Goal: Communication & Community: Answer question/provide support

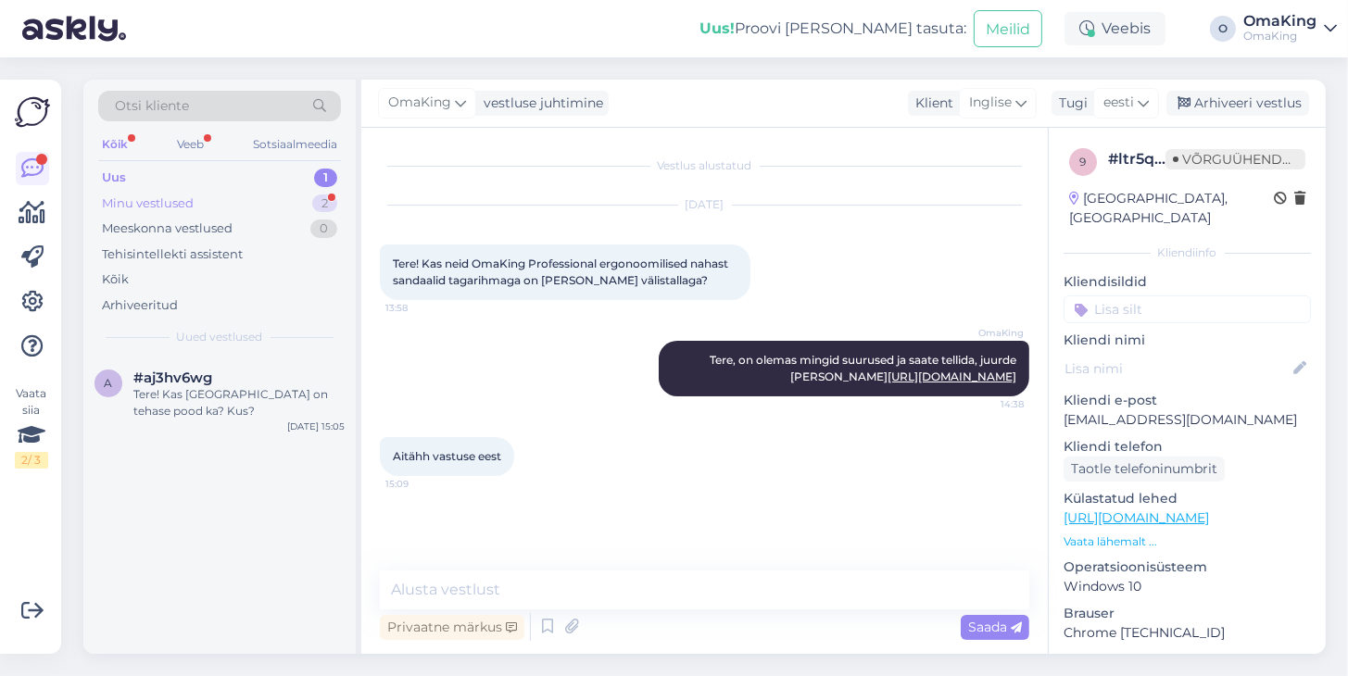
click at [157, 201] on font "Minu vestlused" at bounding box center [148, 203] width 92 height 15
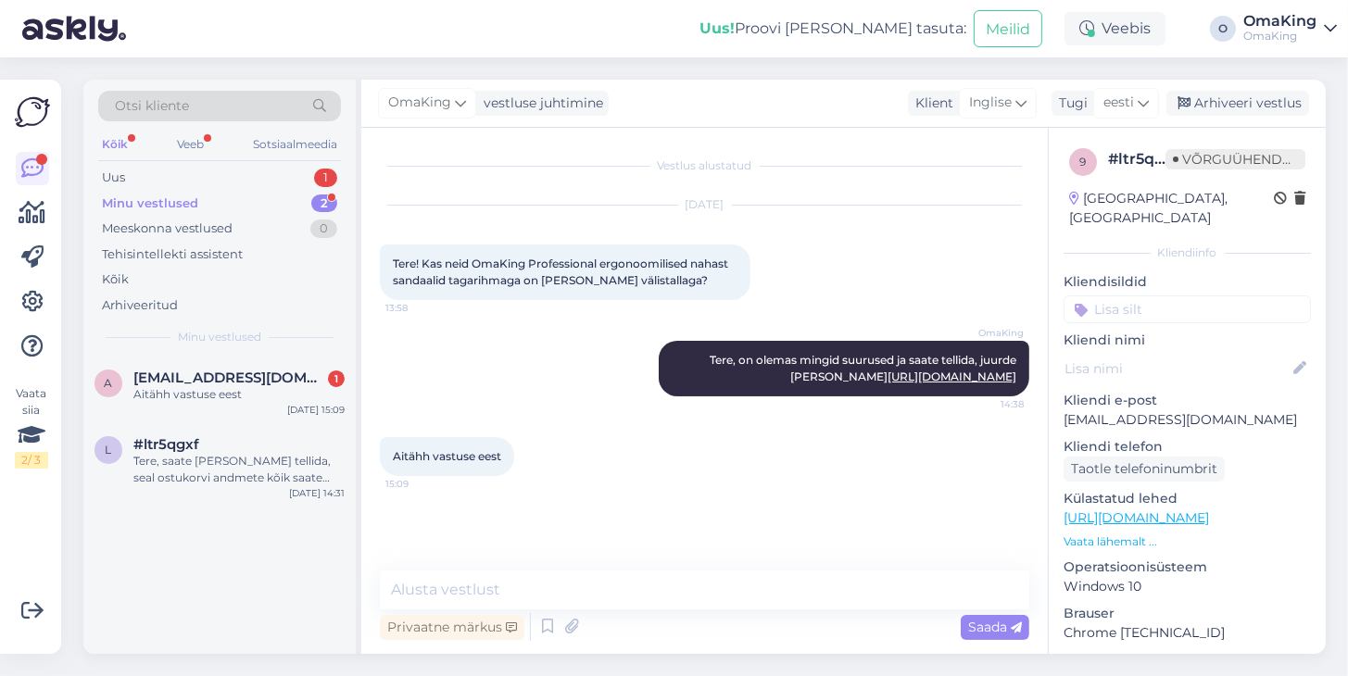
click at [1245, 331] on p "Kliendi nimi" at bounding box center [1187, 340] width 247 height 19
click at [220, 390] on font "Aitähh vastuse eest" at bounding box center [187, 394] width 108 height 14
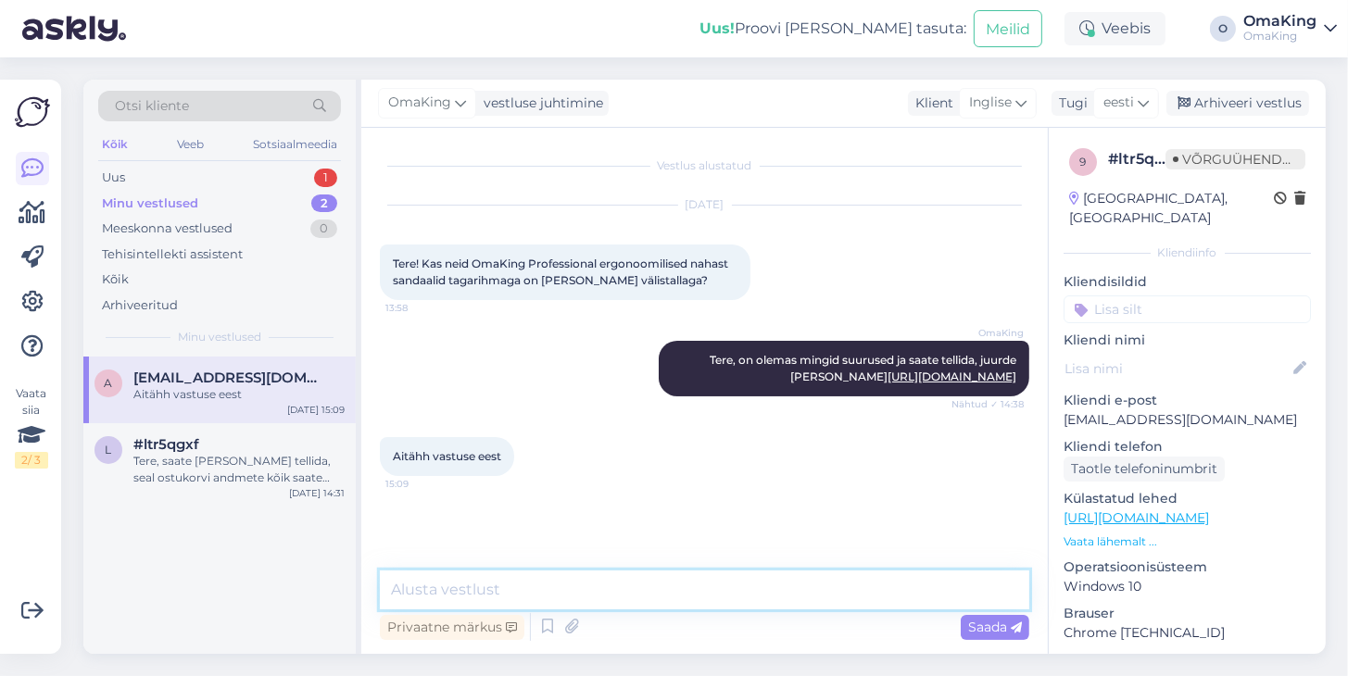
click at [434, 589] on textarea at bounding box center [705, 590] width 650 height 39
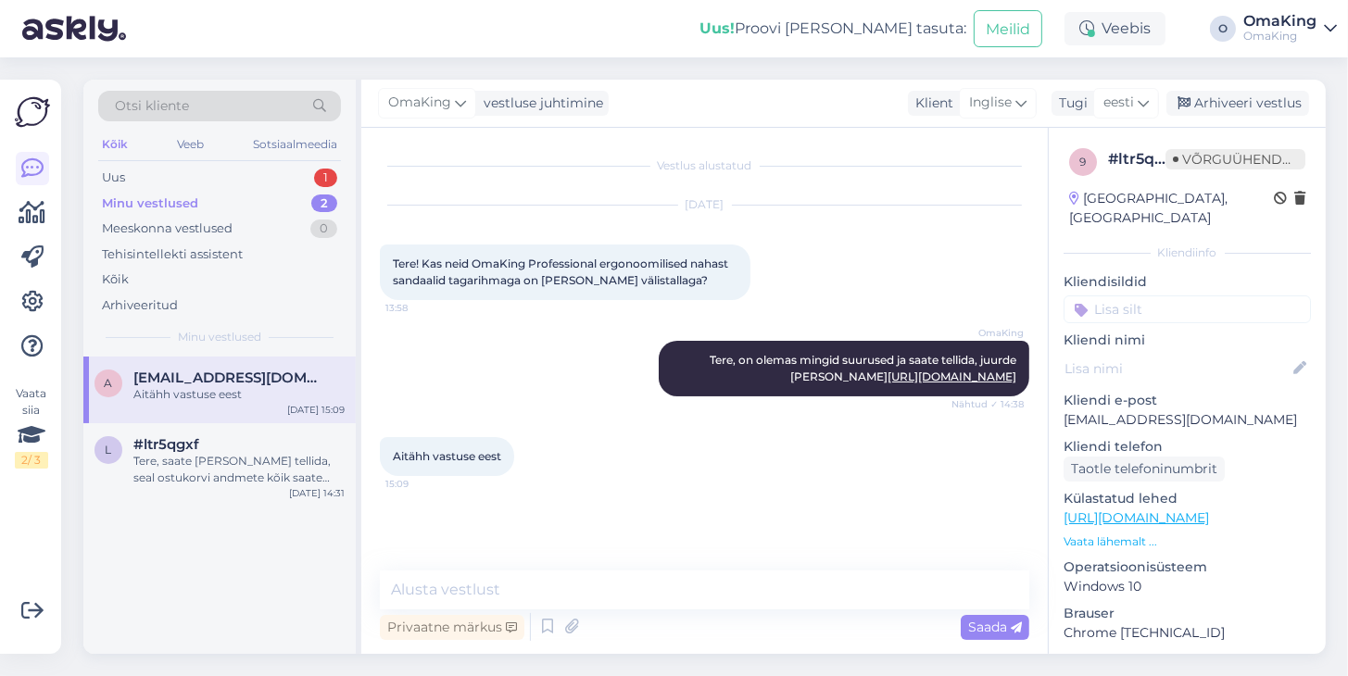
drag, startPoint x: 121, startPoint y: 442, endPoint x: 131, endPoint y: 401, distance: 41.8
click at [121, 440] on div "l #ltr5qgxf Tere, saate [PERSON_NAME] tellida, seal ostukorvi andmete kõik saat…" at bounding box center [220, 461] width 250 height 50
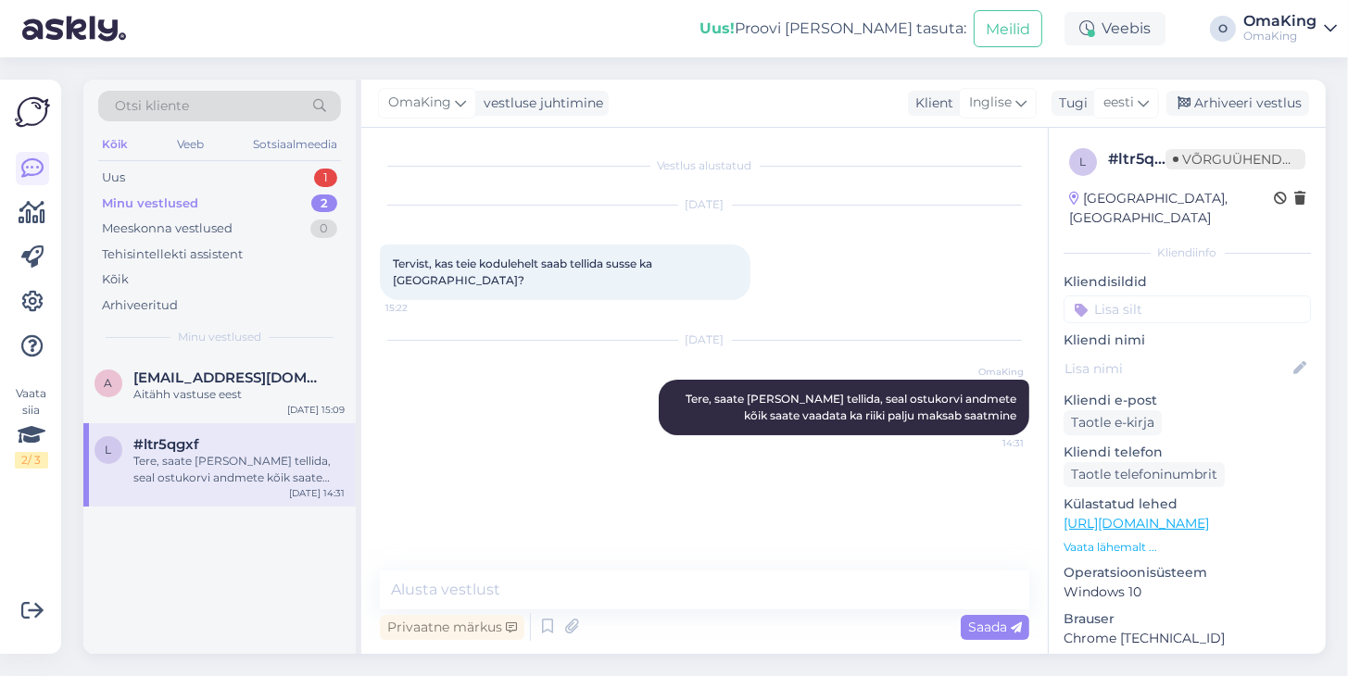
click at [174, 205] on font "Minu vestlused" at bounding box center [150, 203] width 96 height 15
click at [122, 175] on font "Uus" at bounding box center [113, 177] width 23 height 15
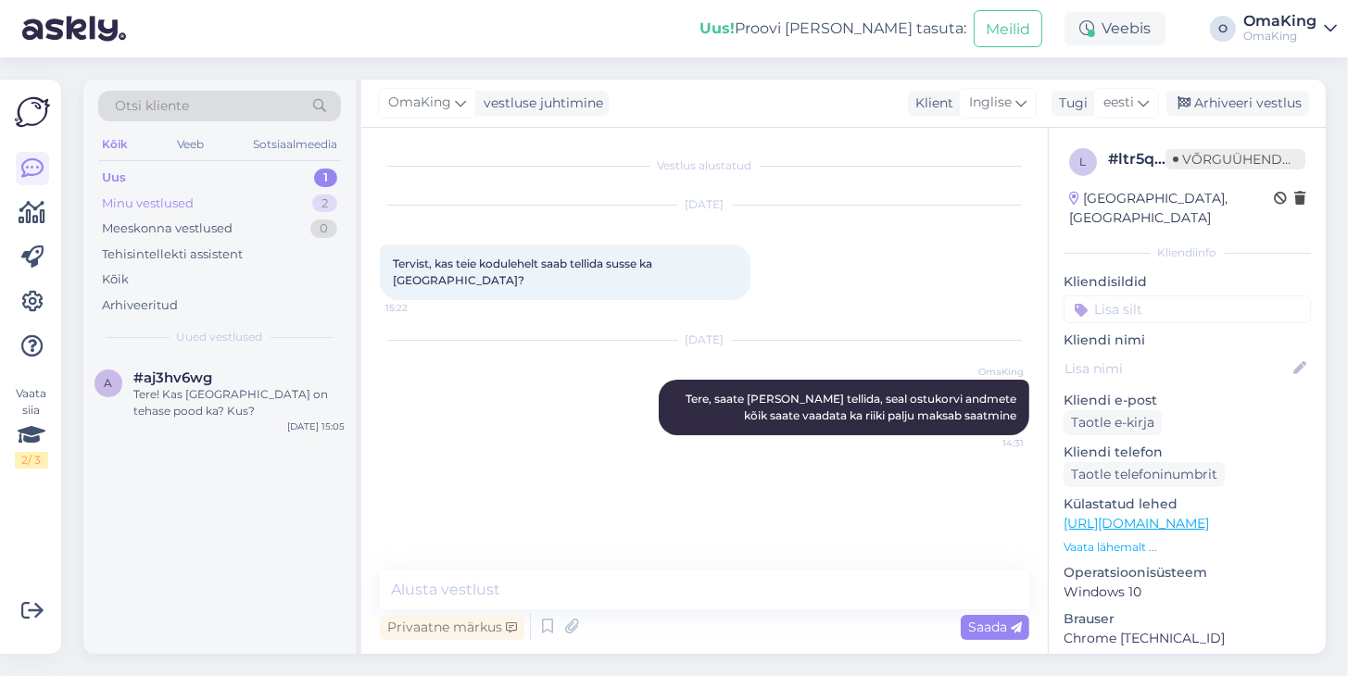
drag, startPoint x: 133, startPoint y: 198, endPoint x: 122, endPoint y: 187, distance: 15.7
click at [133, 197] on font "Minu vestlused" at bounding box center [148, 203] width 92 height 15
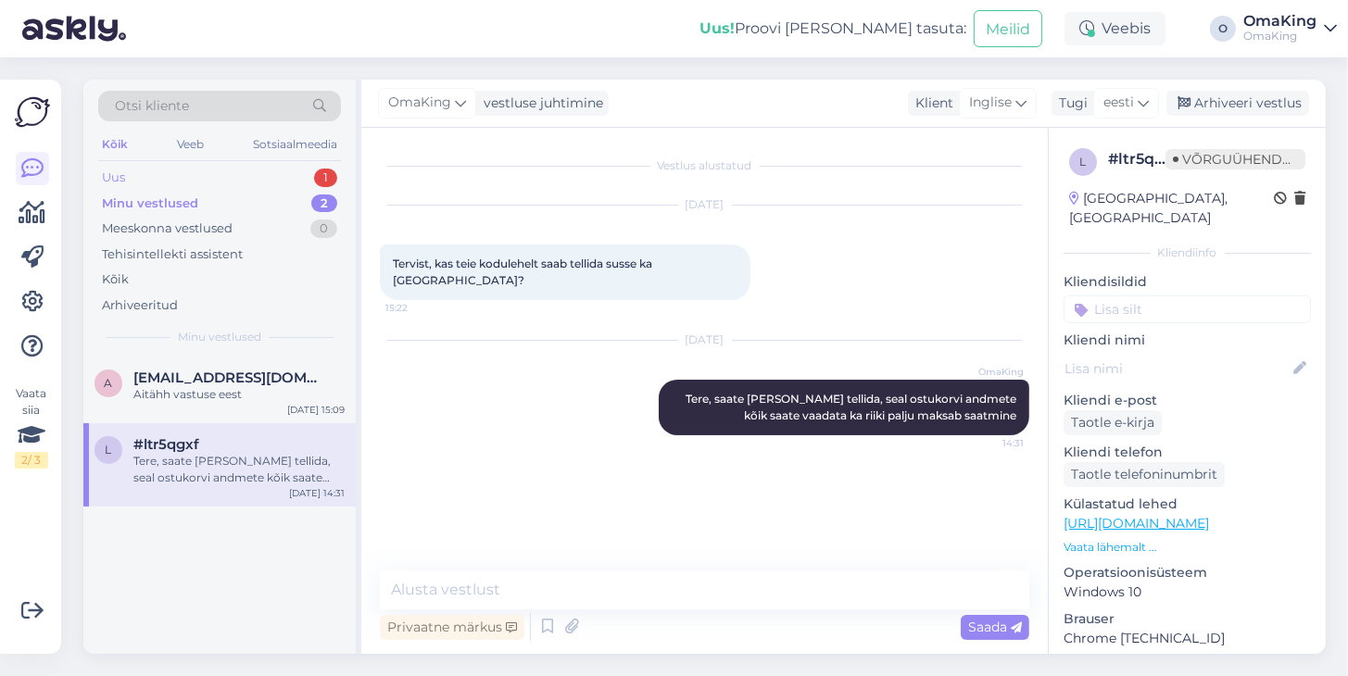
click at [120, 182] on font "Uus" at bounding box center [113, 177] width 23 height 15
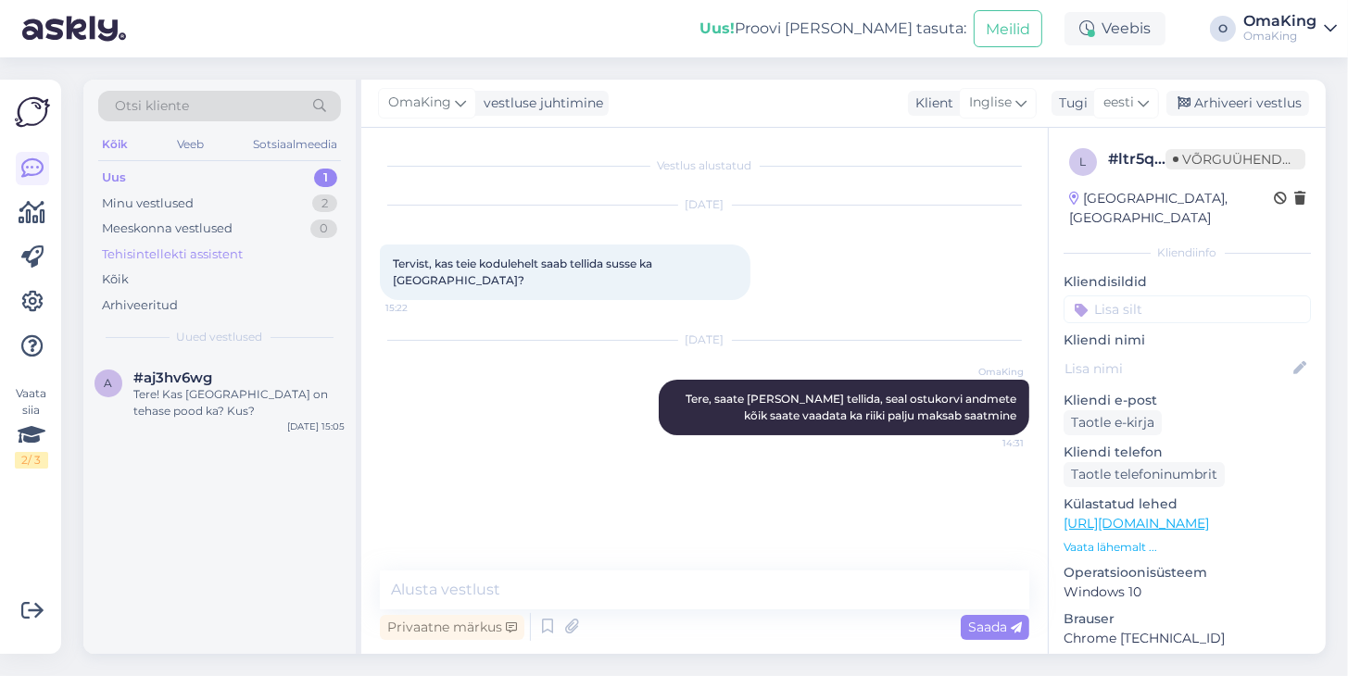
drag, startPoint x: 194, startPoint y: 369, endPoint x: 147, endPoint y: 259, distance: 118.8
click at [193, 368] on div "a #aj3hv6wg Tere! Kas [GEOGRAPHIC_DATA] on tehase pood ka? Kus? [DATE] 15:05" at bounding box center [219, 398] width 272 height 83
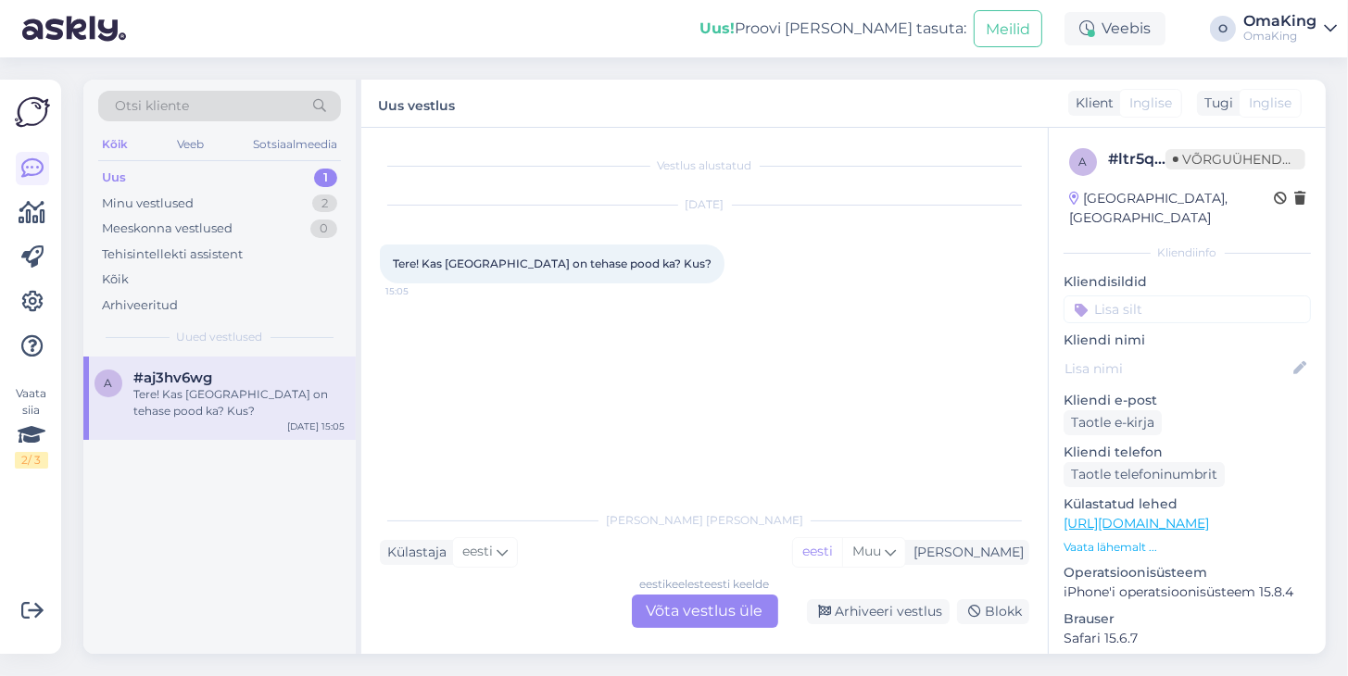
click at [123, 171] on font "Uus" at bounding box center [114, 177] width 24 height 15
click at [145, 203] on font "Minu vestlused" at bounding box center [148, 203] width 92 height 15
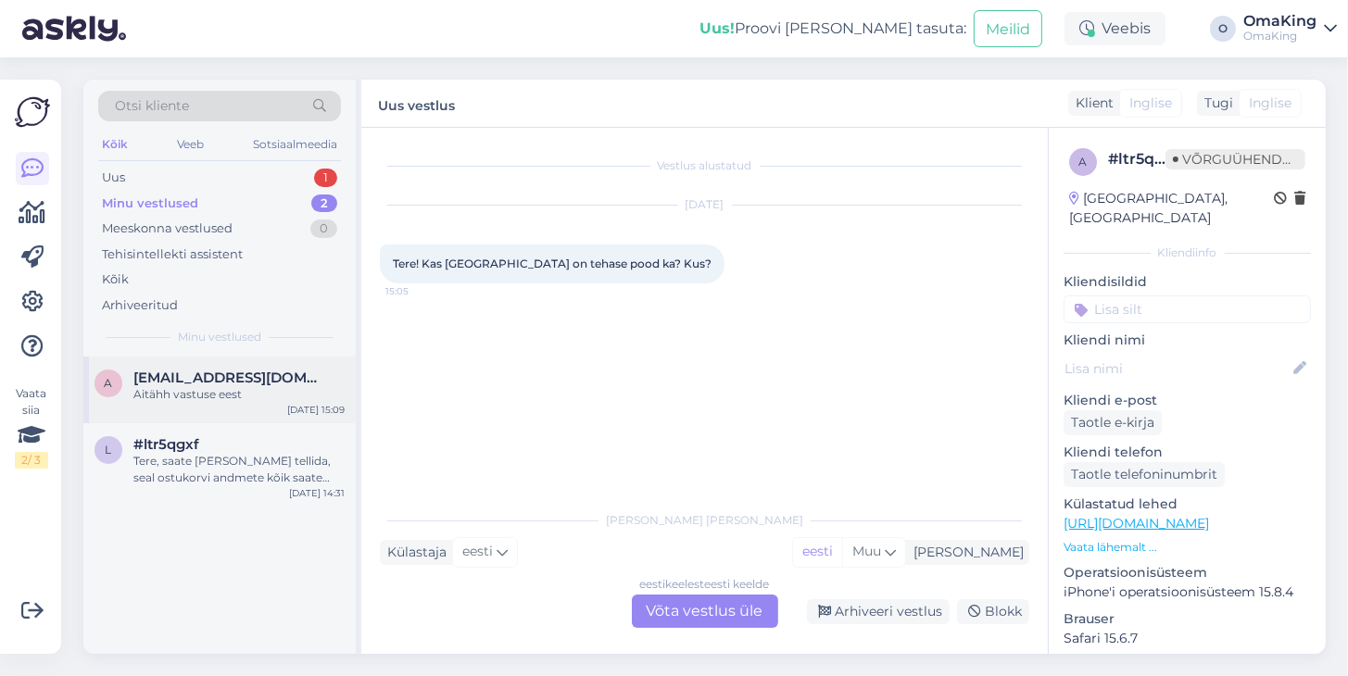
click at [209, 386] on div "Aitähh vastuse eest" at bounding box center [238, 394] width 211 height 17
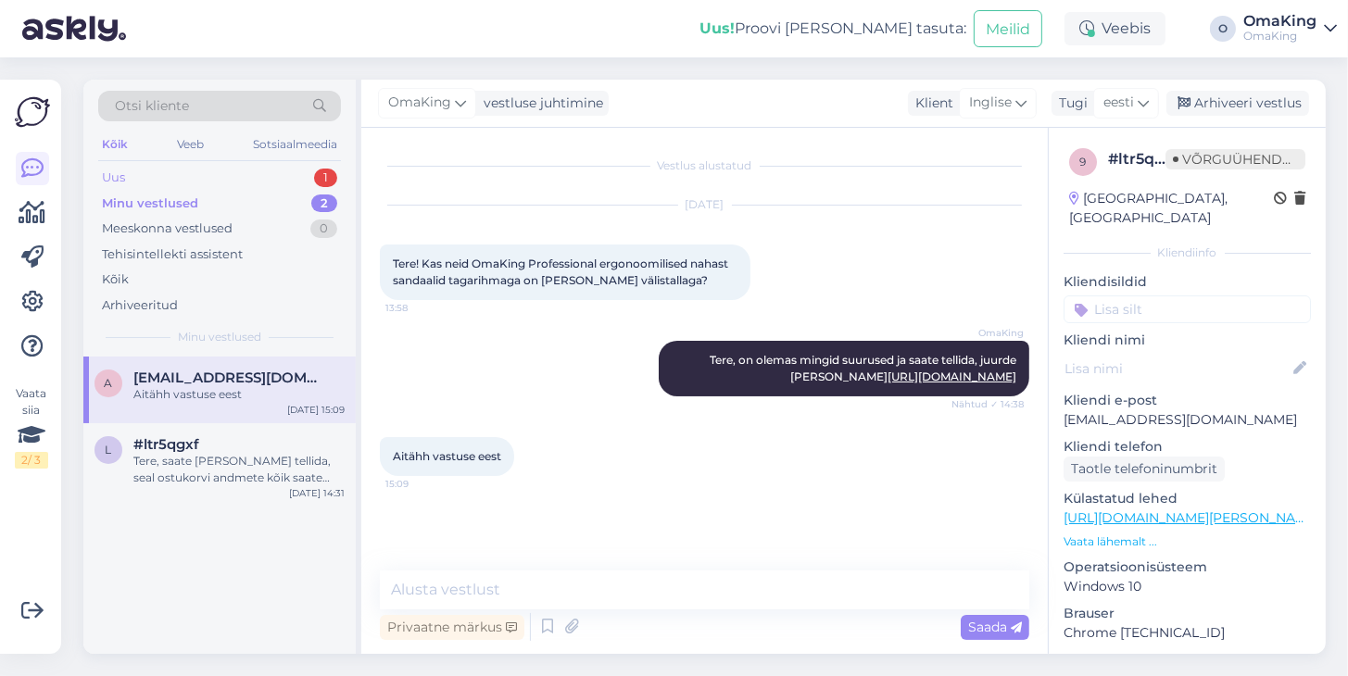
click at [108, 177] on font "Uus" at bounding box center [113, 177] width 23 height 15
